Goal: Information Seeking & Learning: Compare options

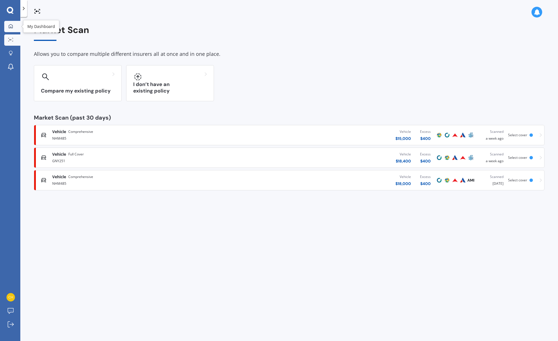
click at [13, 27] on icon at bounding box center [10, 26] width 5 height 5
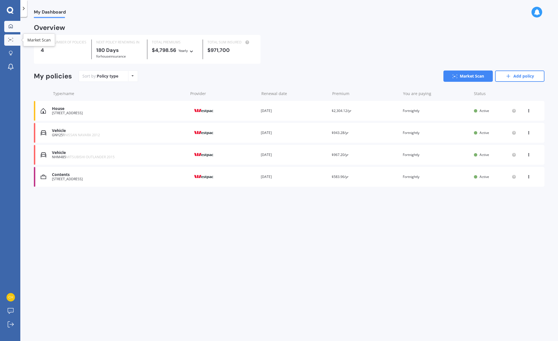
click at [13, 41] on div at bounding box center [10, 40] width 8 height 4
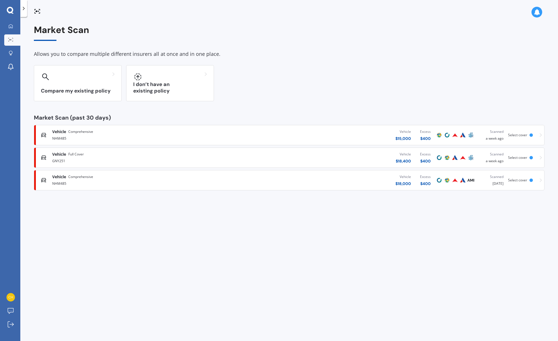
click at [99, 133] on div "Vehicle Comprehensive" at bounding box center [145, 132] width 186 height 6
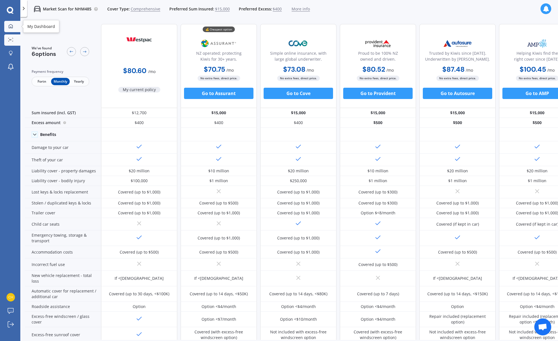
click at [10, 27] on icon at bounding box center [10, 26] width 5 height 5
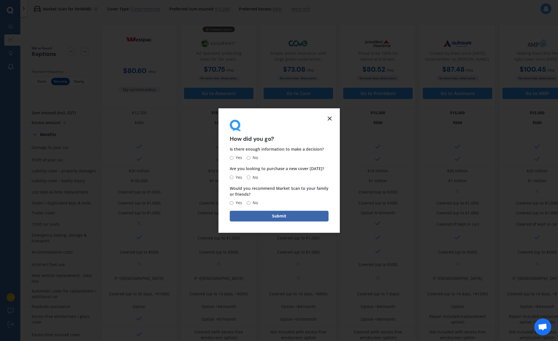
click at [329, 117] on icon at bounding box center [329, 118] width 7 height 7
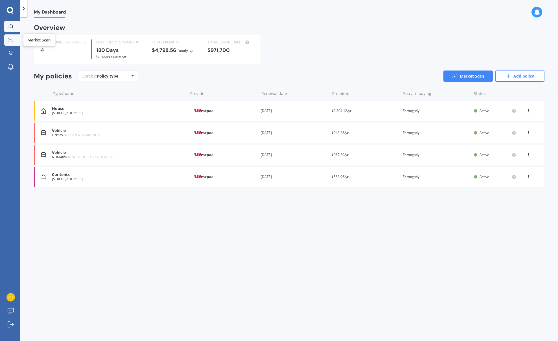
drag, startPoint x: 9, startPoint y: 40, endPoint x: 14, endPoint y: 43, distance: 5.3
click at [10, 40] on circle at bounding box center [10, 39] width 1 height 1
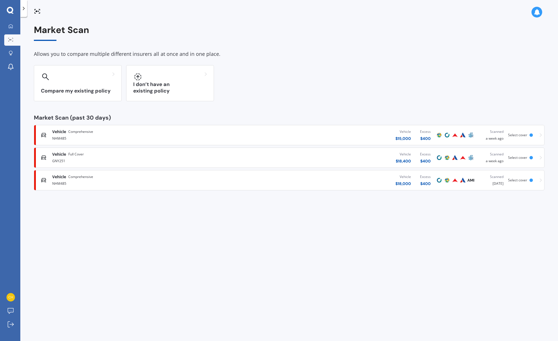
click at [124, 157] on div "GNY251" at bounding box center [145, 160] width 186 height 7
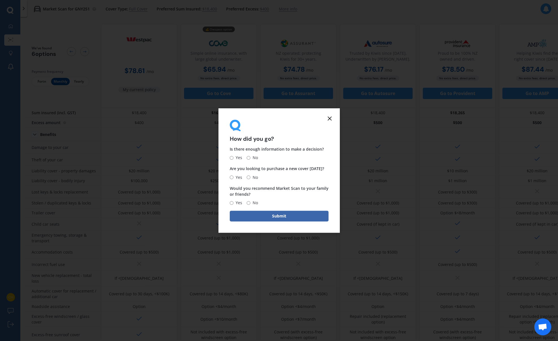
click at [331, 124] on form "How did you go? Is there enough information to make a decision? Yes No Are you …" at bounding box center [278, 170] width 121 height 125
click at [330, 119] on line at bounding box center [329, 118] width 3 height 3
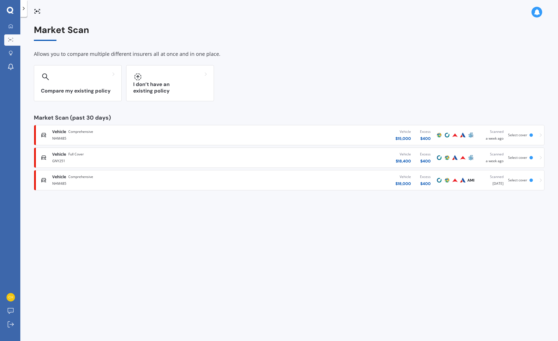
click at [261, 136] on div "Vehicle $ 15,000 Excess $ 400" at bounding box center [336, 135] width 197 height 17
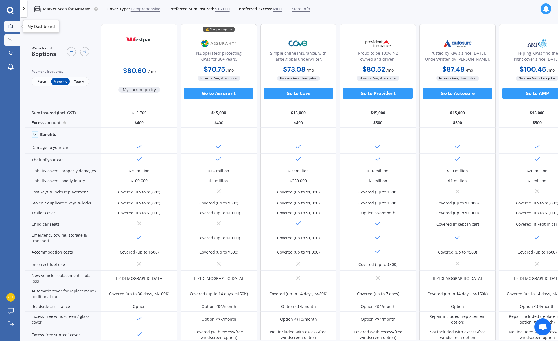
click at [12, 28] on icon at bounding box center [10, 26] width 5 height 5
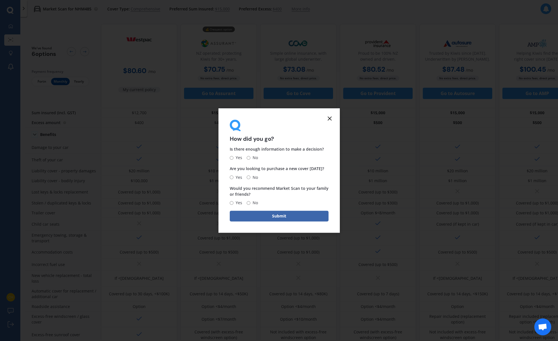
click at [333, 119] on icon at bounding box center [329, 118] width 7 height 7
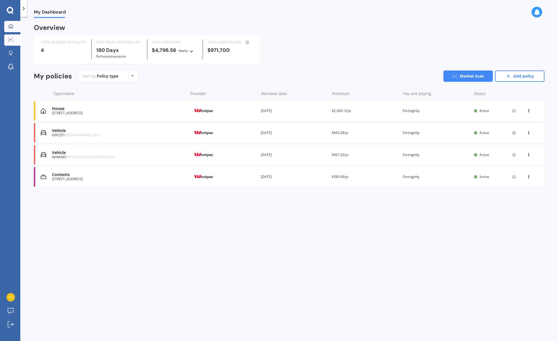
click at [16, 33] on div "My Dashboard Market Scan Explore insurance Notifications" at bounding box center [10, 48] width 20 height 54
click at [13, 37] on link "Market Scan" at bounding box center [12, 39] width 16 height 11
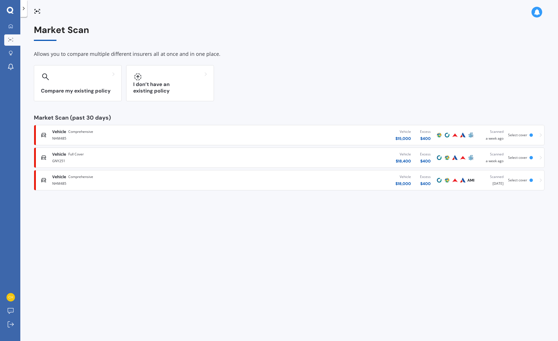
click at [129, 137] on div "NHM485" at bounding box center [145, 138] width 186 height 7
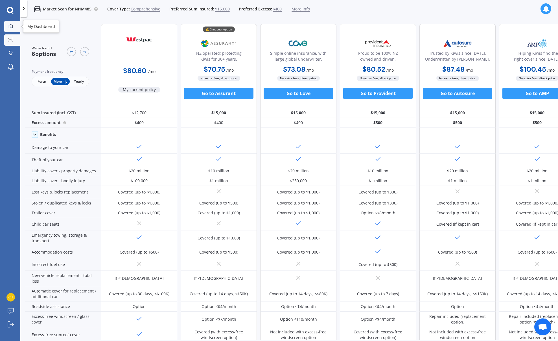
click at [9, 25] on icon at bounding box center [11, 26] width 4 height 4
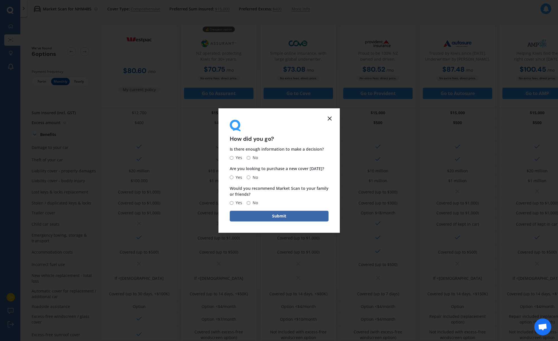
click at [331, 117] on icon at bounding box center [329, 118] width 7 height 7
